Goal: Check status: Check status

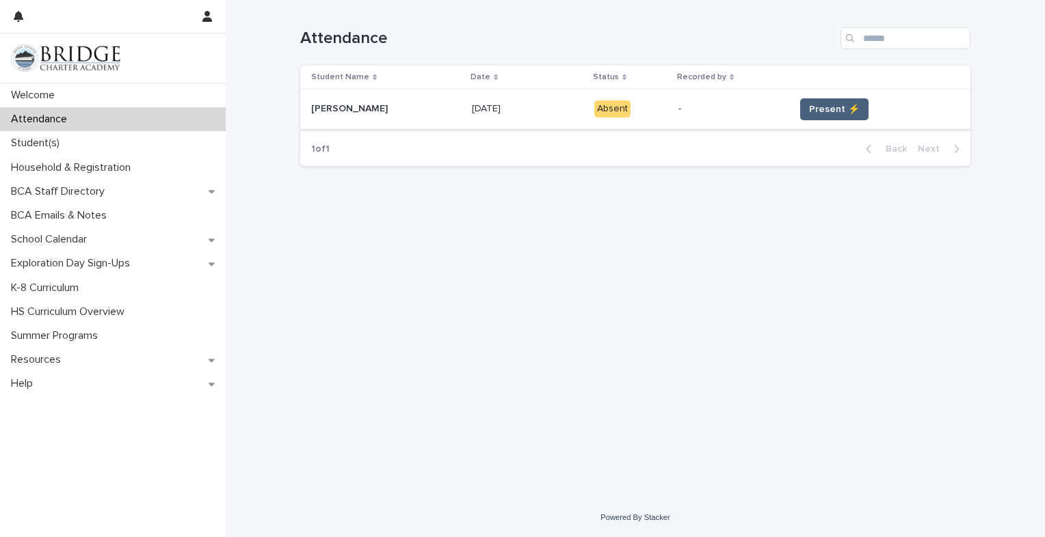
click at [809, 113] on span "Present ⚡" at bounding box center [834, 110] width 51 height 14
click at [836, 104] on span "Present ⚡" at bounding box center [834, 110] width 51 height 14
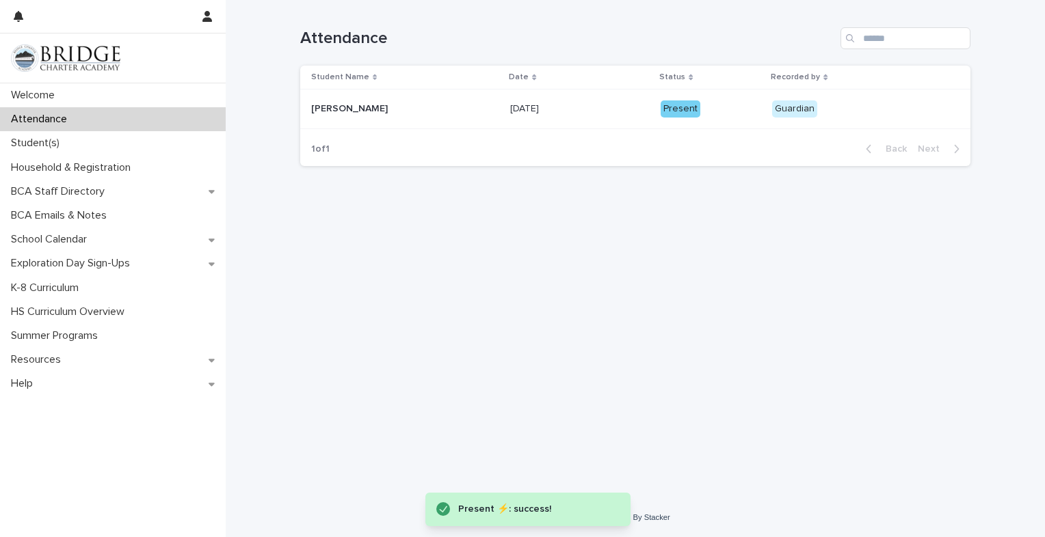
click at [671, 101] on div "Present" at bounding box center [680, 109] width 40 height 17
